Goal: Transaction & Acquisition: Purchase product/service

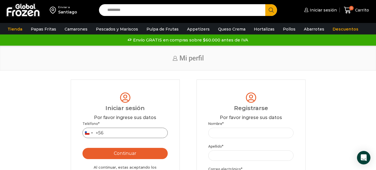
click at [112, 132] on input "Teléfono *" at bounding box center [126, 133] width 86 height 10
type input "*********"
click at [126, 156] on button "Continuar" at bounding box center [126, 153] width 86 height 11
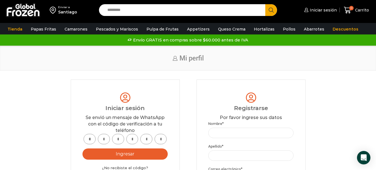
click at [88, 139] on input "text" at bounding box center [90, 139] width 12 height 10
type input "*"
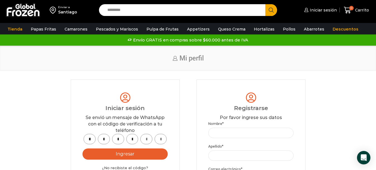
type input "*"
click at [125, 155] on button "Ingresar" at bounding box center [126, 153] width 86 height 11
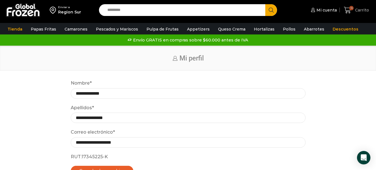
click at [359, 10] on span "Carrito" at bounding box center [361, 10] width 15 height 6
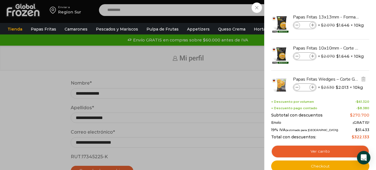
click at [298, 86] on icon at bounding box center [297, 87] width 3 height 3
type input "*"
click at [298, 86] on icon at bounding box center [297, 87] width 3 height 3
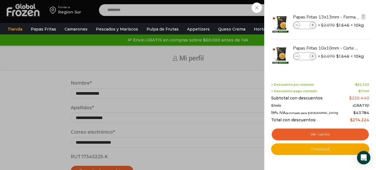
click at [297, 25] on icon at bounding box center [297, 25] width 3 height 3
type input "*"
click at [313, 56] on icon at bounding box center [313, 56] width 3 height 3
type input "*"
click at [312, 56] on icon at bounding box center [313, 56] width 3 height 3
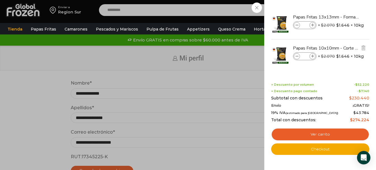
click at [312, 56] on icon at bounding box center [313, 56] width 3 height 3
type input "**"
click at [313, 26] on icon at bounding box center [313, 25] width 3 height 3
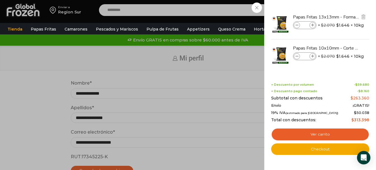
click at [313, 26] on icon at bounding box center [313, 25] width 3 height 3
type input "**"
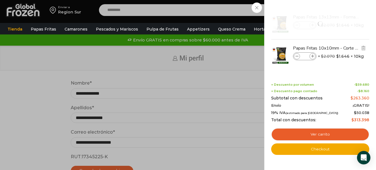
click at [297, 56] on icon at bounding box center [297, 56] width 3 height 3
type input "*"
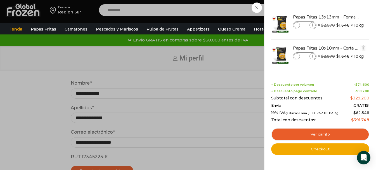
click at [298, 56] on icon at bounding box center [297, 56] width 3 height 3
type input "*"
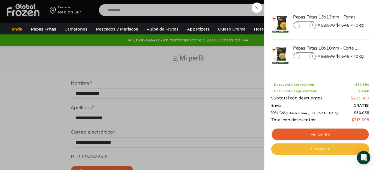
click at [321, 149] on link "Checkout" at bounding box center [320, 149] width 98 height 12
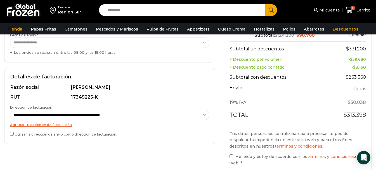
scroll to position [140, 0]
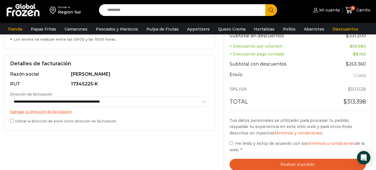
click at [304, 159] on button "Realizar el pedido" at bounding box center [298, 164] width 137 height 11
